Goal: Task Accomplishment & Management: Use online tool/utility

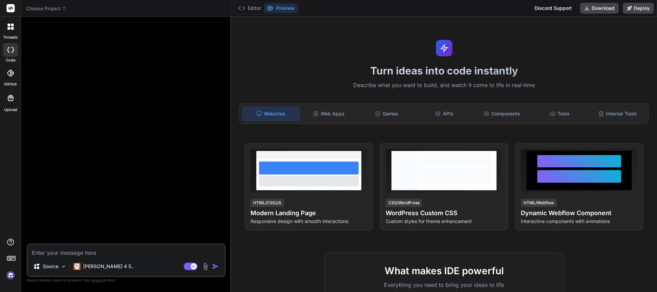
click at [121, 119] on div at bounding box center [126, 133] width 197 height 222
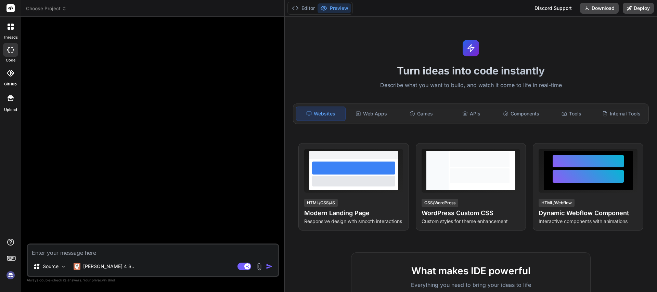
type textarea "x"
drag, startPoint x: 233, startPoint y: 43, endPoint x: 272, endPoint y: 40, distance: 38.7
click at [272, 40] on div "Bind AI Web Search Created with Pixso. Code Generator Source [PERSON_NAME] 4 S.…" at bounding box center [152, 155] width 263 height 276
click at [11, 276] on img at bounding box center [11, 276] width 12 height 12
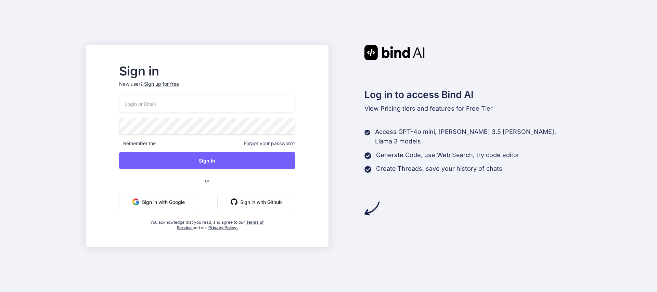
click at [388, 109] on span "View Pricing" at bounding box center [382, 108] width 36 height 7
click at [384, 109] on span "View Pricing" at bounding box center [382, 108] width 36 height 7
click at [382, 111] on span "View Pricing" at bounding box center [382, 108] width 36 height 7
click at [385, 109] on span "View Pricing" at bounding box center [382, 108] width 36 height 7
click at [388, 164] on p "Create Threads, save your history of chats" at bounding box center [439, 169] width 126 height 10
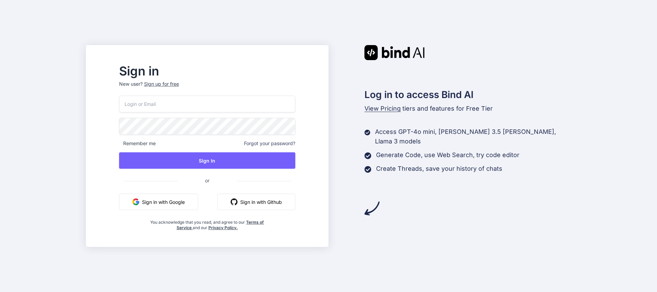
click at [387, 114] on div "Log in to access Bind AI View Pricing tiers and features for Free Tier Access G…" at bounding box center [449, 130] width 242 height 171
